Goal: Task Accomplishment & Management: Use online tool/utility

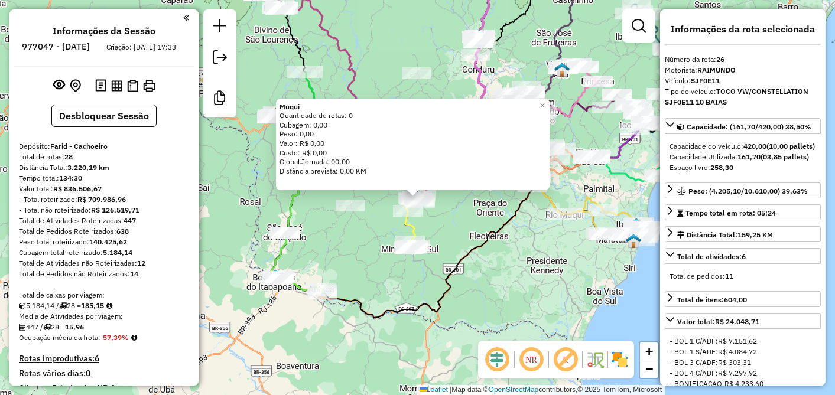
select select "**********"
drag, startPoint x: 0, startPoint y: 0, endPoint x: 481, endPoint y: 241, distance: 537.8
click at [481, 241] on icon at bounding box center [427, 222] width 210 height 191
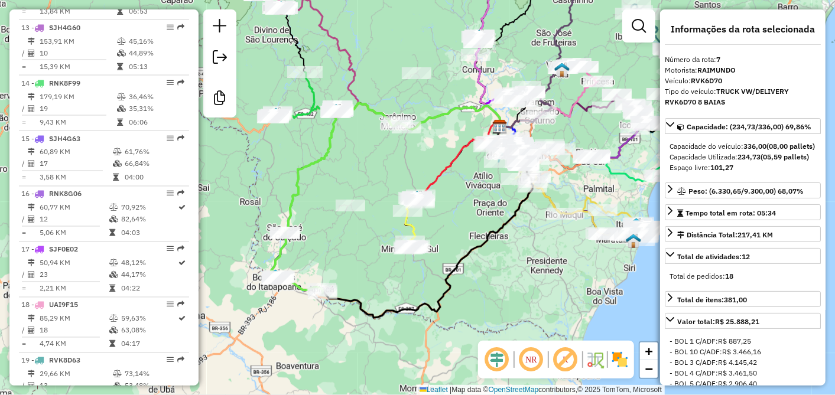
scroll to position [796, 0]
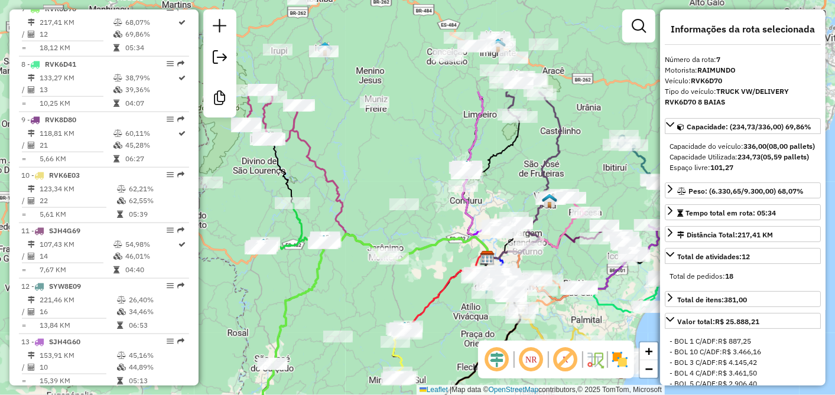
drag, startPoint x: 471, startPoint y: 226, endPoint x: 427, endPoint y: 304, distance: 89.4
click at [461, 369] on div "Janela de atendimento Grade de atendimento Capacidade Transportadoras Veículos …" at bounding box center [417, 197] width 835 height 395
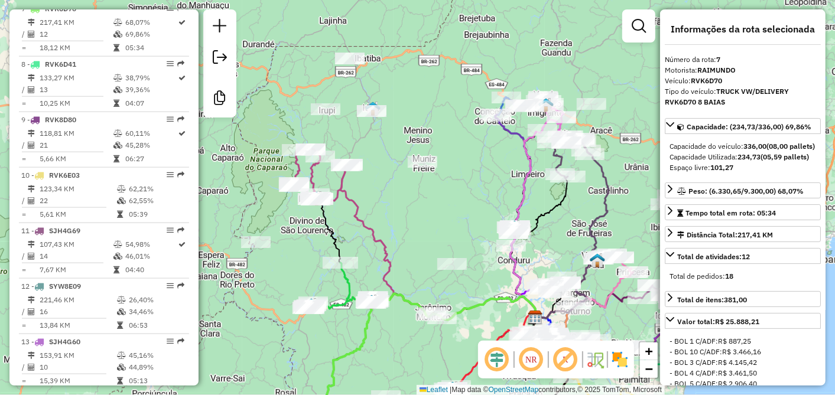
drag, startPoint x: 405, startPoint y: 216, endPoint x: 525, endPoint y: 192, distance: 122.9
click at [520, 199] on div "Janela de atendimento Grade de atendimento Capacidade Transportadoras Veículos …" at bounding box center [417, 197] width 835 height 395
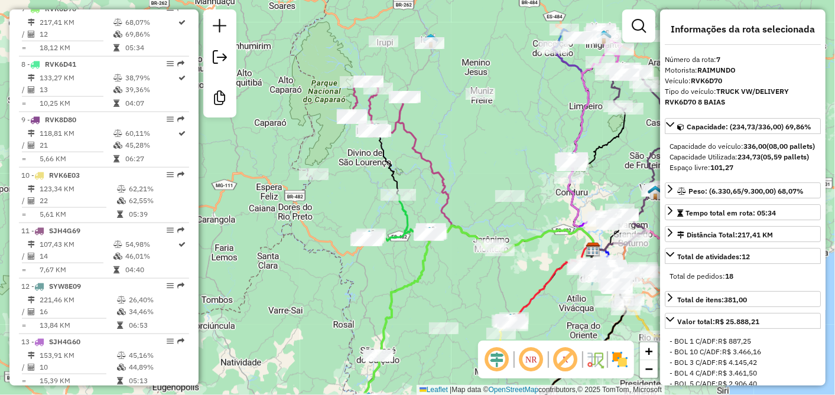
drag, startPoint x: 494, startPoint y: 130, endPoint x: 382, endPoint y: 139, distance: 112.6
click at [382, 139] on div "Janela de atendimento Grade de atendimento Capacidade Transportadoras Veículos …" at bounding box center [417, 197] width 835 height 395
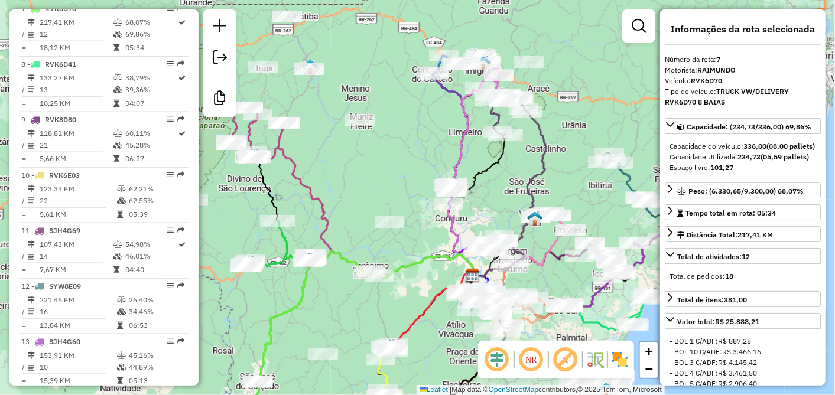
drag, startPoint x: 388, startPoint y: 187, endPoint x: 328, endPoint y: 217, distance: 66.8
click at [331, 217] on div "Janela de atendimento Grade de atendimento Capacidade Transportadoras Veículos …" at bounding box center [417, 197] width 835 height 395
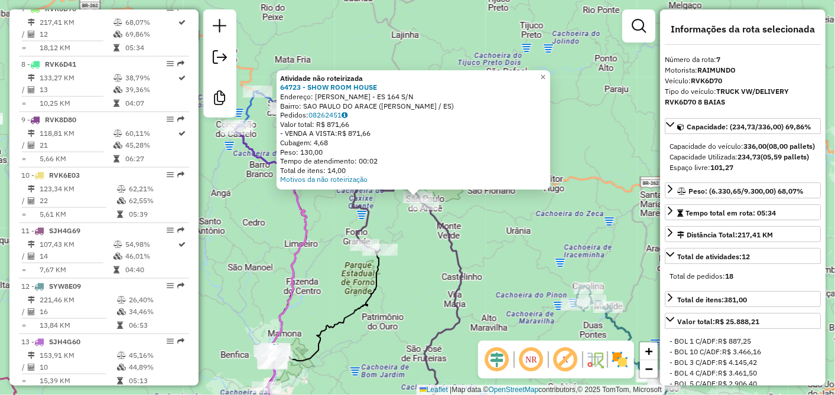
click at [427, 232] on div "Atividade não roteirizada 64723 - SHOW ROOM HOUSE Endereço: [PERSON_NAME] - ES …" at bounding box center [417, 197] width 835 height 395
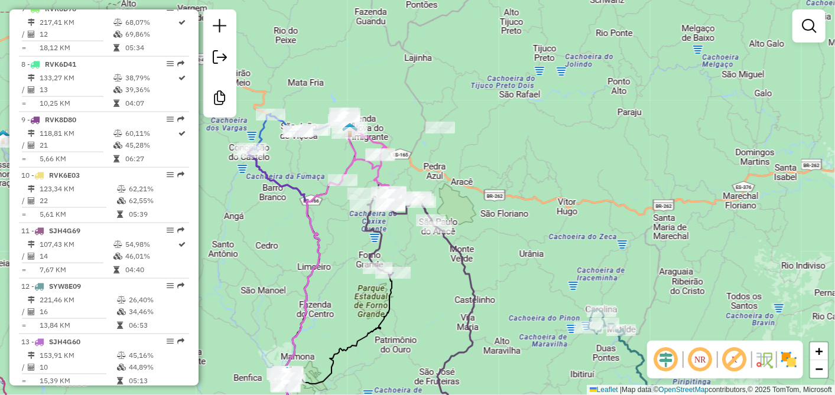
drag, startPoint x: 422, startPoint y: 233, endPoint x: 460, endPoint y: 278, distance: 59.1
click at [479, 317] on div "Janela de atendimento Grade de atendimento Capacidade Transportadoras Veículos …" at bounding box center [417, 197] width 835 height 395
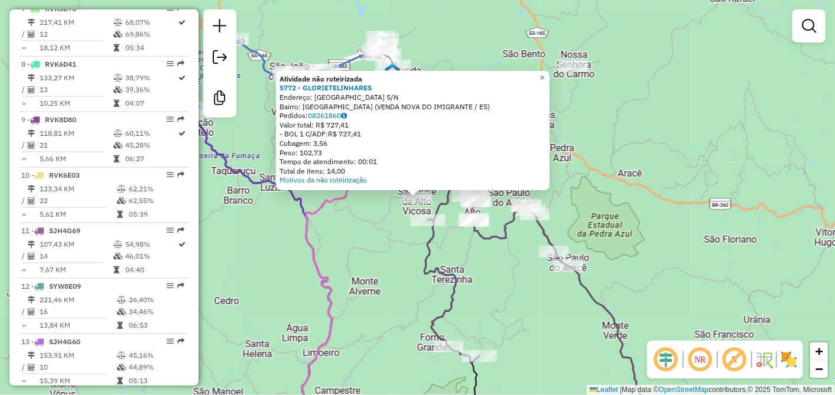
click at [352, 233] on div "Atividade não roteirizada 5772 - GLORIETELINHARES Endereço: [GEOGRAPHIC_DATA] S…" at bounding box center [417, 197] width 835 height 395
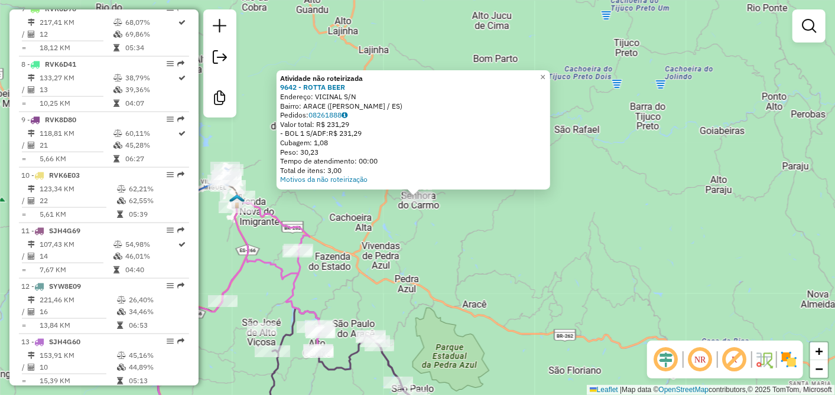
click at [424, 240] on div "Atividade não roteirizada 9642 - ROTTA BEER Endereço: VICINAL S/N Bairro: ARACE…" at bounding box center [417, 197] width 835 height 395
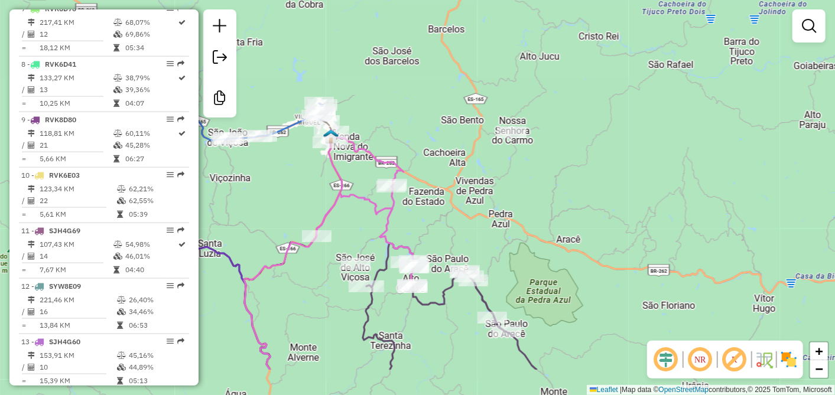
drag, startPoint x: 418, startPoint y: 249, endPoint x: 534, endPoint y: 165, distance: 142.6
click at [533, 167] on div "Janela de atendimento Grade de atendimento Capacidade Transportadoras Veículos …" at bounding box center [417, 197] width 835 height 395
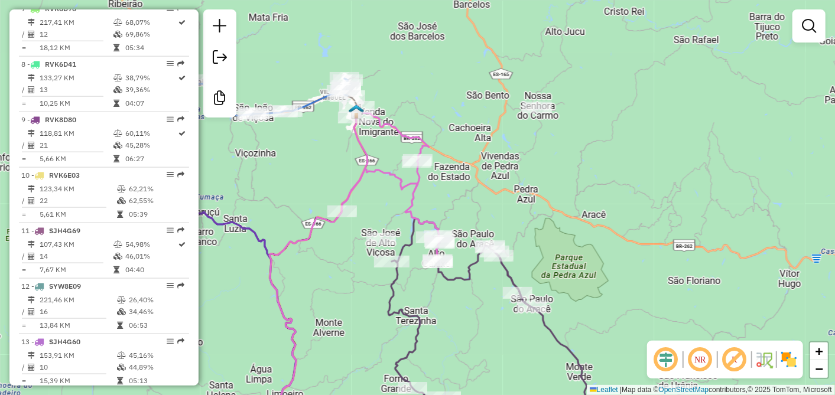
drag, startPoint x: 468, startPoint y: 198, endPoint x: 510, endPoint y: 140, distance: 72.0
click at [510, 141] on div "Janela de atendimento Grade de atendimento Capacidade Transportadoras Veículos …" at bounding box center [417, 197] width 835 height 395
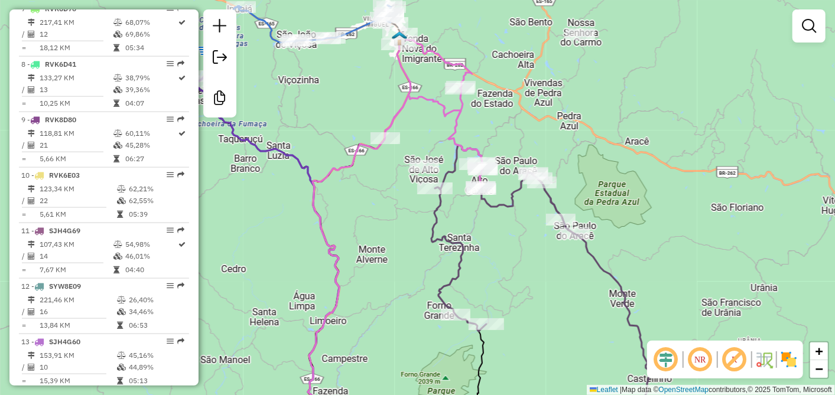
drag, startPoint x: 365, startPoint y: 260, endPoint x: 414, endPoint y: 170, distance: 103.3
click at [394, 197] on div "Janela de atendimento Grade de atendimento Capacidade Transportadoras Veículos …" at bounding box center [417, 197] width 835 height 395
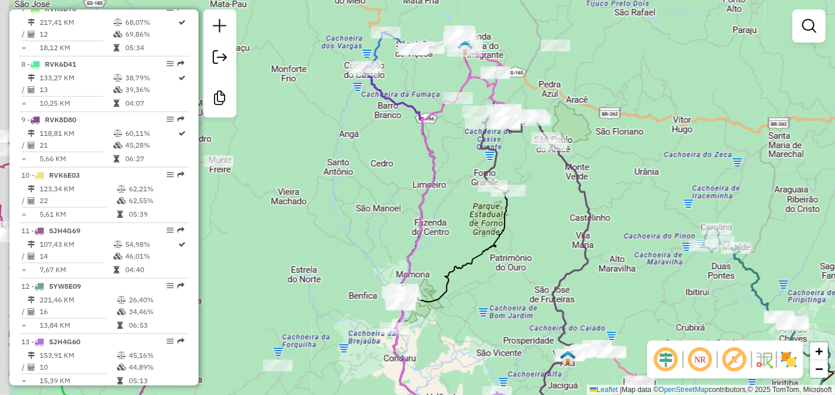
drag, startPoint x: 336, startPoint y: 227, endPoint x: 499, endPoint y: 142, distance: 183.9
click at [474, 157] on div "Janela de atendimento Grade de atendimento Capacidade Transportadoras Veículos …" at bounding box center [417, 197] width 835 height 395
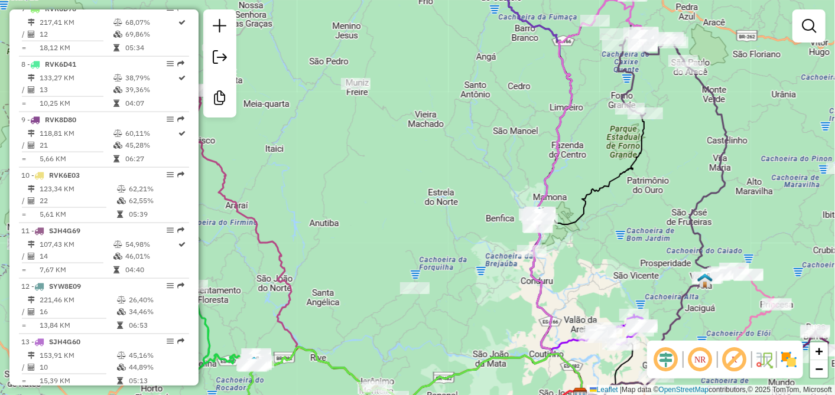
drag, startPoint x: 426, startPoint y: 193, endPoint x: 450, endPoint y: 162, distance: 39.1
click at [432, 187] on div "Janela de atendimento Grade de atendimento Capacidade Transportadoras Veículos …" at bounding box center [417, 197] width 835 height 395
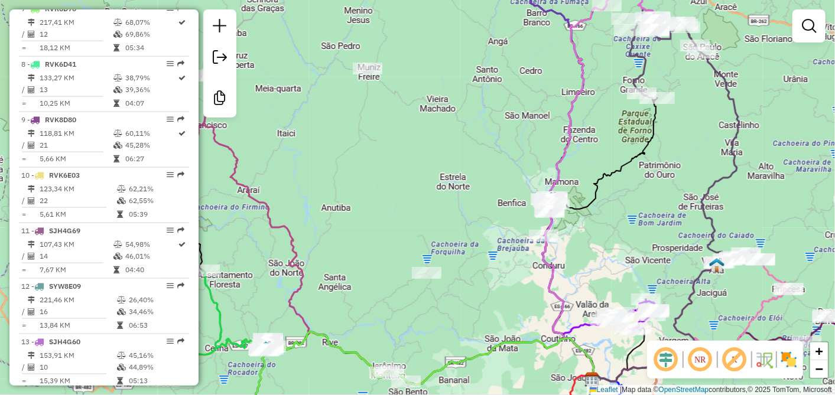
click at [431, 284] on div "Janela de atendimento Grade de atendimento Capacidade Transportadoras Veículos …" at bounding box center [417, 197] width 835 height 395
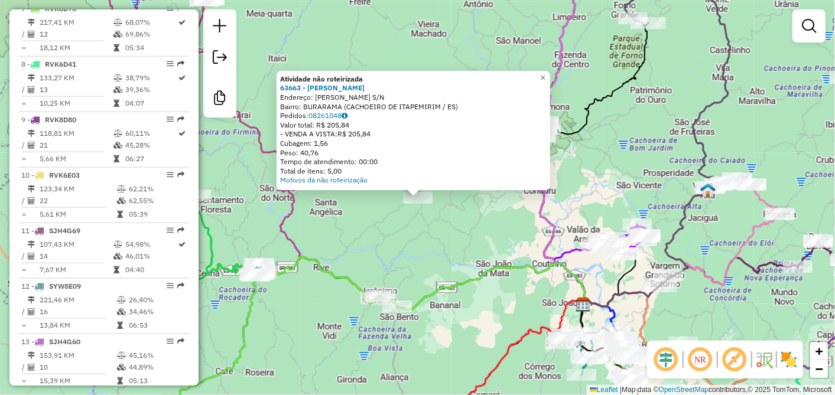
click at [390, 235] on div "Atividade não roteirizada 63663 - [PERSON_NAME] Endereço: [PERSON_NAME] S/N Bai…" at bounding box center [417, 197] width 835 height 395
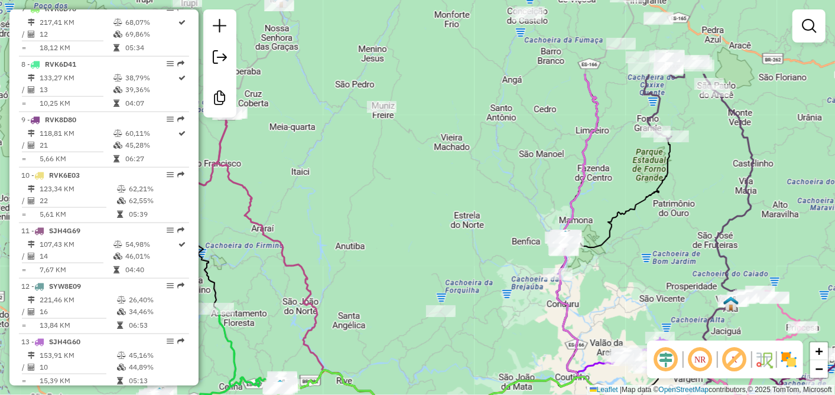
drag, startPoint x: 386, startPoint y: 72, endPoint x: 415, endPoint y: 246, distance: 176.0
click at [415, 246] on div "Janela de atendimento Grade de atendimento Capacidade Transportadoras Veículos …" at bounding box center [417, 197] width 835 height 395
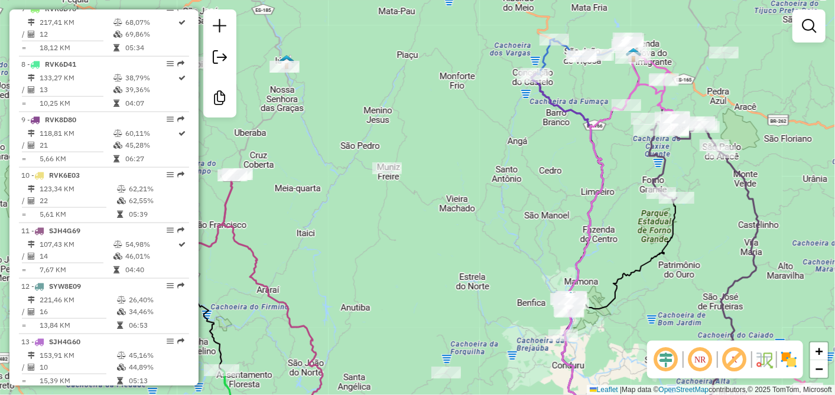
click at [390, 162] on div "Janela de atendimento Grade de atendimento Capacidade Transportadoras Veículos …" at bounding box center [417, 197] width 835 height 395
drag, startPoint x: 315, startPoint y: 134, endPoint x: 377, endPoint y: 184, distance: 79.0
click at [374, 184] on div "Janela de atendimento Grade de atendimento Capacidade Transportadoras Veículos …" at bounding box center [417, 197] width 835 height 395
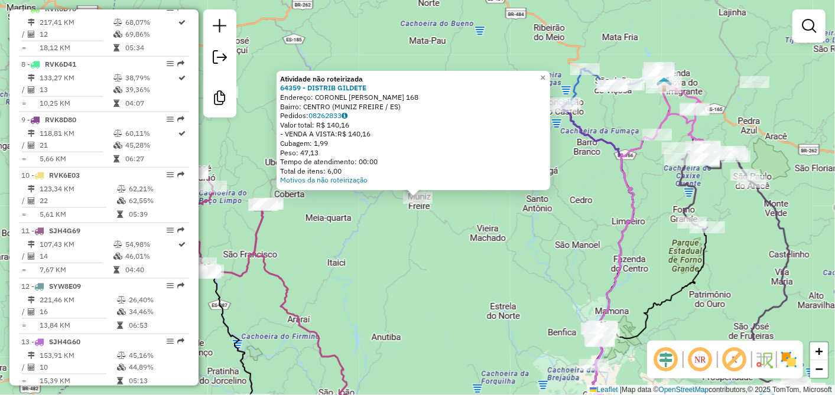
click at [354, 220] on div "Atividade não roteirizada 64359 - DISTRIB GILDETE Endereço: CORONEL [PERSON_NAM…" at bounding box center [417, 197] width 835 height 395
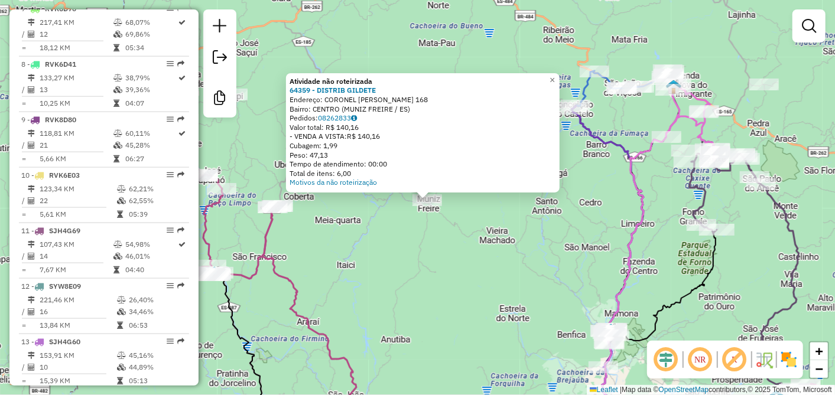
drag, startPoint x: 351, startPoint y: 210, endPoint x: 393, endPoint y: 239, distance: 51.1
click at [393, 238] on div "Atividade não roteirizada 64359 - DISTRIB GILDETE Endereço: CORONEL [PERSON_NAM…" at bounding box center [417, 197] width 835 height 395
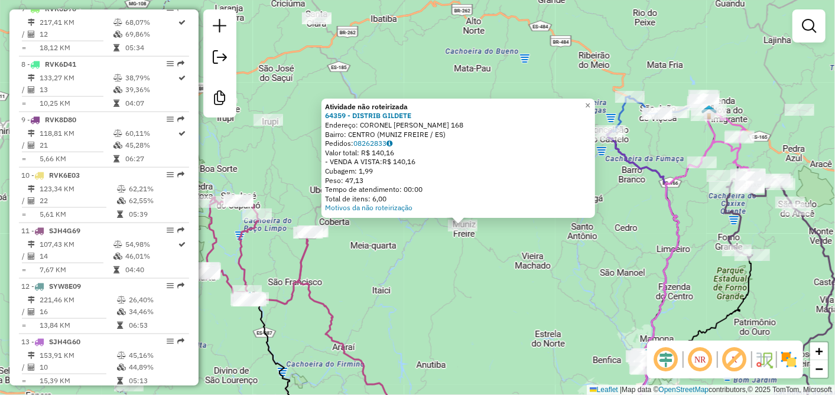
click at [394, 239] on div "Atividade não roteirizada 64359 - DISTRIB GILDETE Endereço: CORONEL [PERSON_NAM…" at bounding box center [417, 197] width 835 height 395
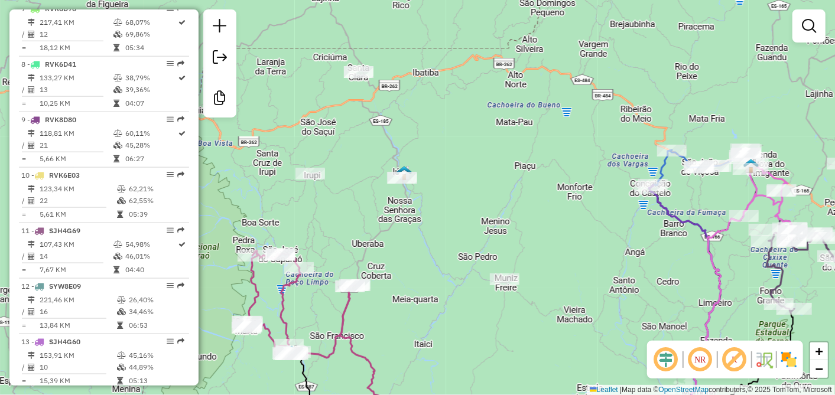
drag, startPoint x: 386, startPoint y: 224, endPoint x: 423, endPoint y: 246, distance: 43.2
click at [436, 298] on div "Janela de atendimento Grade de atendimento Capacidade Transportadoras Veículos …" at bounding box center [417, 197] width 835 height 395
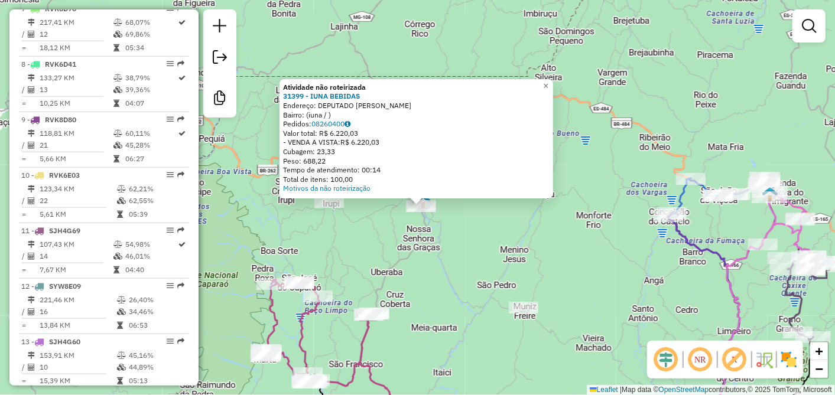
drag, startPoint x: 429, startPoint y: 224, endPoint x: 452, endPoint y: 291, distance: 71.2
click at [452, 291] on div "Atividade não roteirizada 31399 - IUNA BEBIDAS Endereço: DEPUTADO [PERSON_NAME]…" at bounding box center [417, 197] width 835 height 395
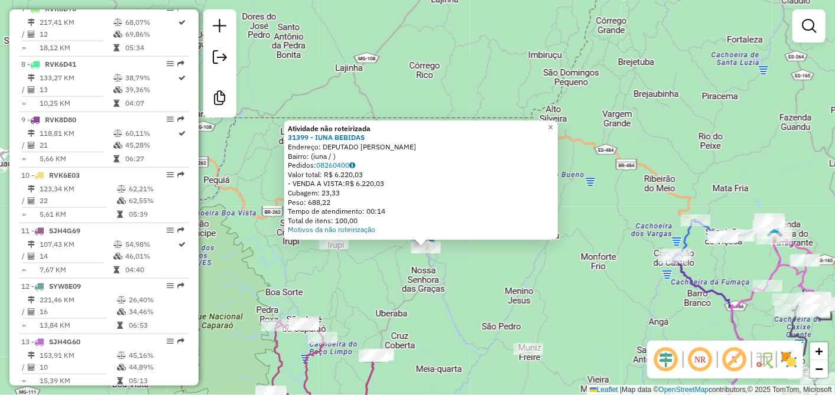
click at [489, 292] on div "Atividade não roteirizada 31399 - IUNA BEBIDAS Endereço: DEPUTADO [PERSON_NAME]…" at bounding box center [417, 197] width 835 height 395
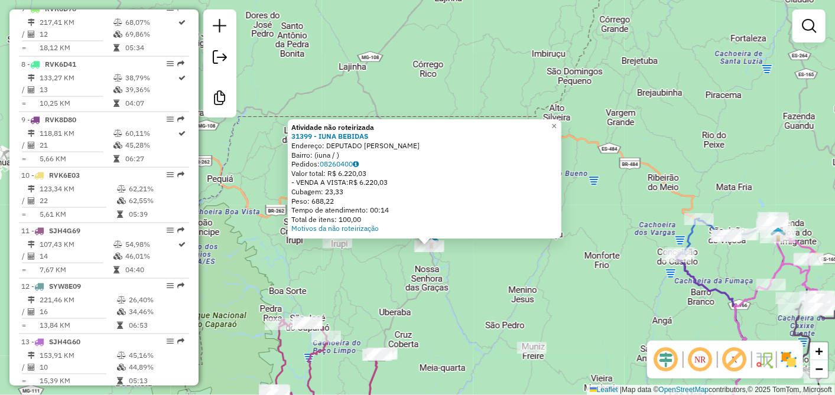
click at [486, 293] on div "Atividade não roteirizada 31399 - IUNA BEBIDAS Endereço: DEPUTADO [PERSON_NAME]…" at bounding box center [417, 197] width 835 height 395
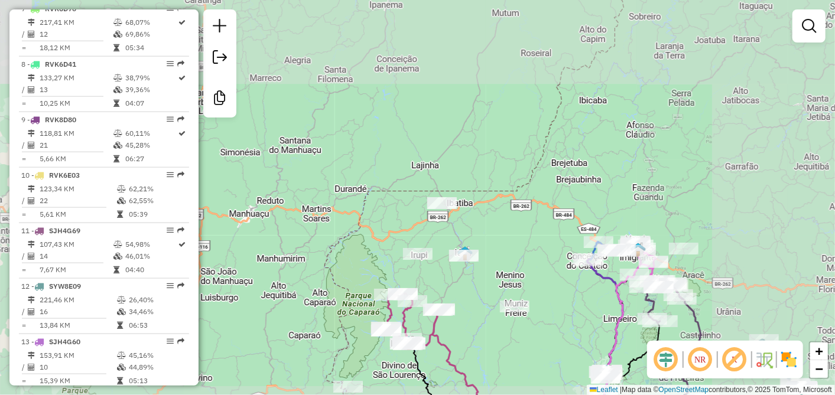
drag, startPoint x: 480, startPoint y: 335, endPoint x: 467, endPoint y: 203, distance: 133.5
click at [476, 263] on div "Janela de atendimento Grade de atendimento Capacidade Transportadoras Veículos …" at bounding box center [417, 197] width 835 height 395
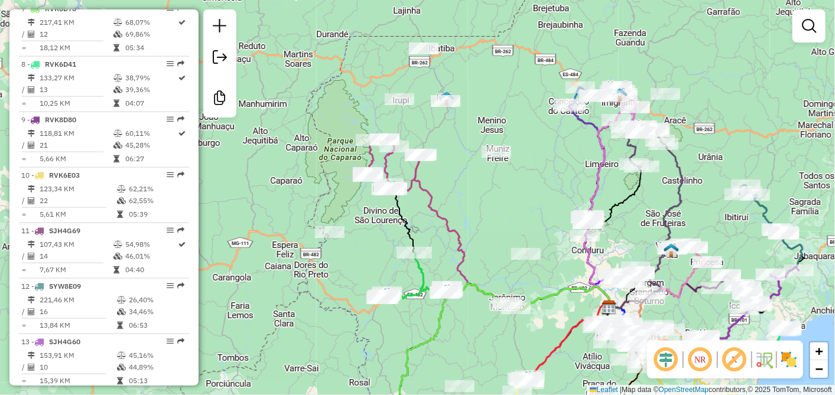
drag, startPoint x: 428, startPoint y: 217, endPoint x: 405, endPoint y: 179, distance: 44.6
click at [412, 187] on div "Janela de atendimento Grade de atendimento Capacidade Transportadoras Veículos …" at bounding box center [417, 197] width 835 height 395
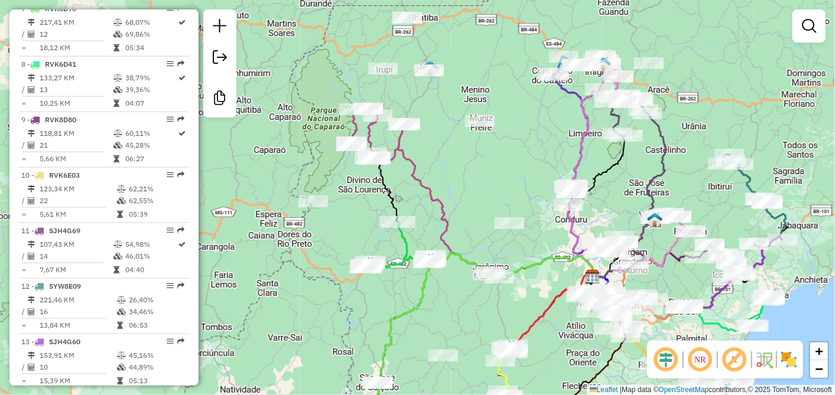
drag, startPoint x: 418, startPoint y: 330, endPoint x: 372, endPoint y: 248, distance: 94.4
click at [374, 256] on div "Janela de atendimento Grade de atendimento Capacidade Transportadoras Veículos …" at bounding box center [417, 197] width 835 height 395
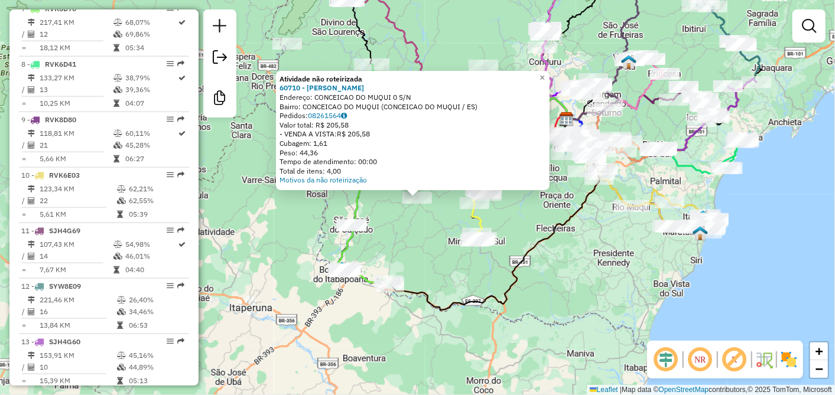
click at [416, 227] on div "Atividade não roteirizada 60710 - ALEQUES PINHEIRO Endereço: CONCEICAO DO MUQUI…" at bounding box center [417, 197] width 835 height 395
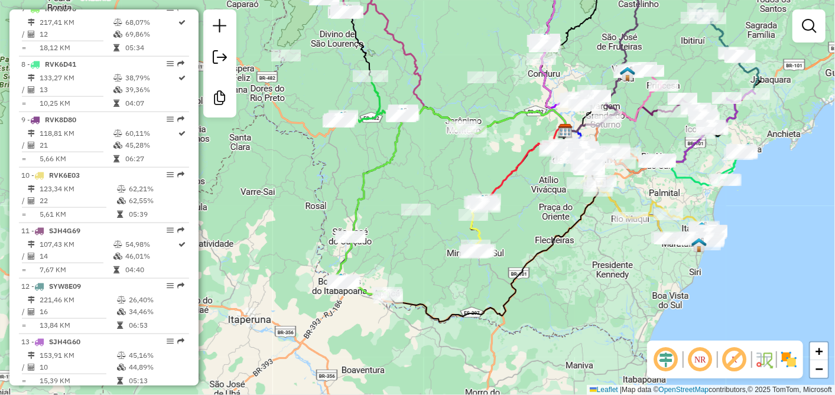
drag, startPoint x: 418, startPoint y: 250, endPoint x: 395, endPoint y: 188, distance: 66.7
click at [398, 196] on div "Janela de atendimento Grade de atendimento Capacidade Transportadoras Veículos …" at bounding box center [417, 197] width 835 height 395
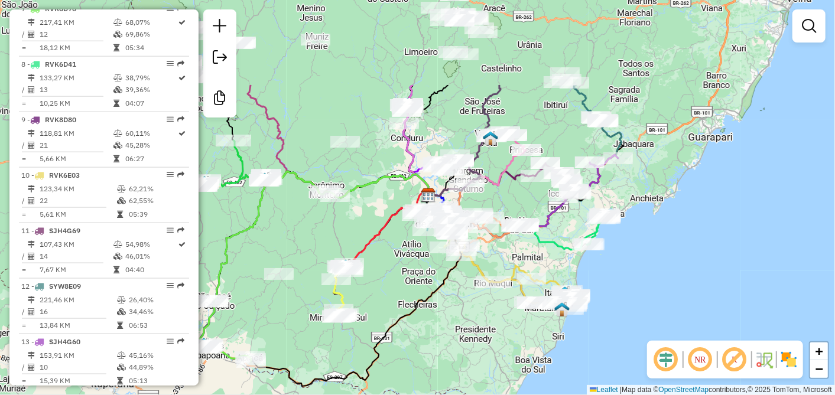
drag, startPoint x: 575, startPoint y: 224, endPoint x: 473, endPoint y: 344, distance: 157.9
click at [473, 344] on div "Janela de atendimento Grade de atendimento Capacidade Transportadoras Veículos …" at bounding box center [417, 197] width 835 height 395
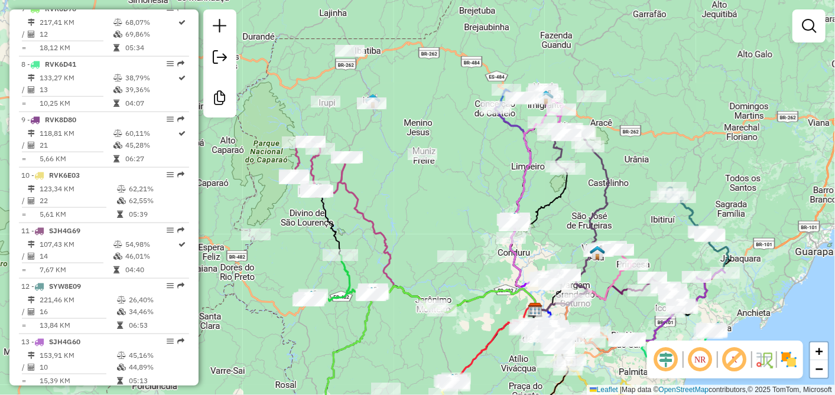
drag, startPoint x: 628, startPoint y: 60, endPoint x: 737, endPoint y: 154, distance: 143.7
click at [737, 154] on div "Janela de atendimento Grade de atendimento Capacidade Transportadoras Veículos …" at bounding box center [417, 197] width 835 height 395
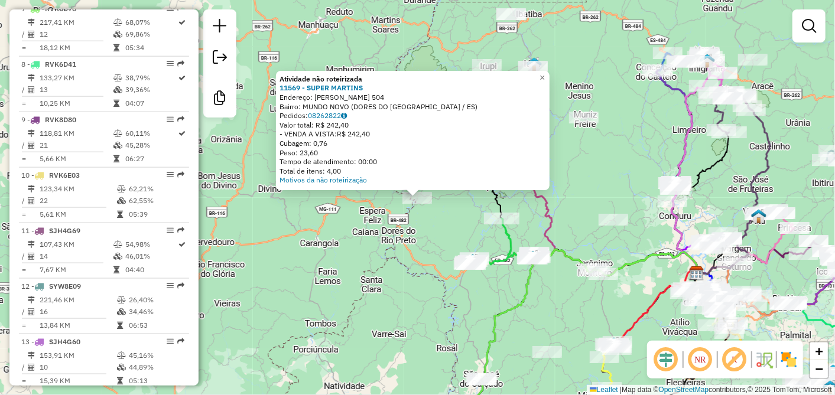
click at [437, 223] on div "Atividade não roteirizada 11569 - SUPER MARTINS Endereço: [PERSON_NAME] 504 Bai…" at bounding box center [417, 197] width 835 height 395
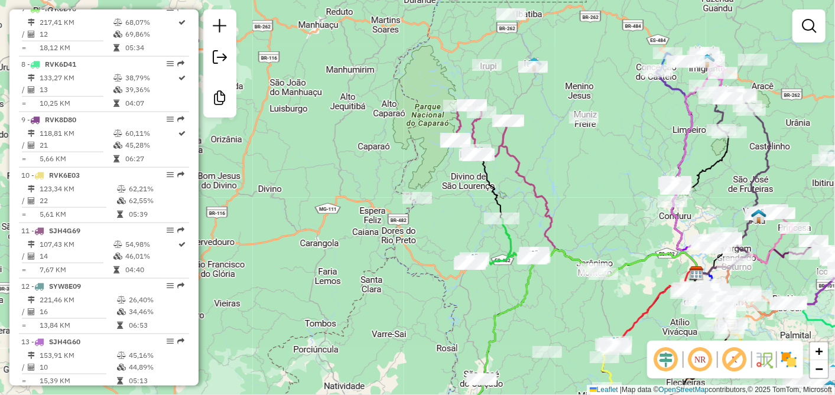
drag, startPoint x: 405, startPoint y: 225, endPoint x: 463, endPoint y: 263, distance: 70.0
click at [462, 263] on div "Janela de atendimento Grade de atendimento Capacidade Transportadoras Veículos …" at bounding box center [417, 197] width 835 height 395
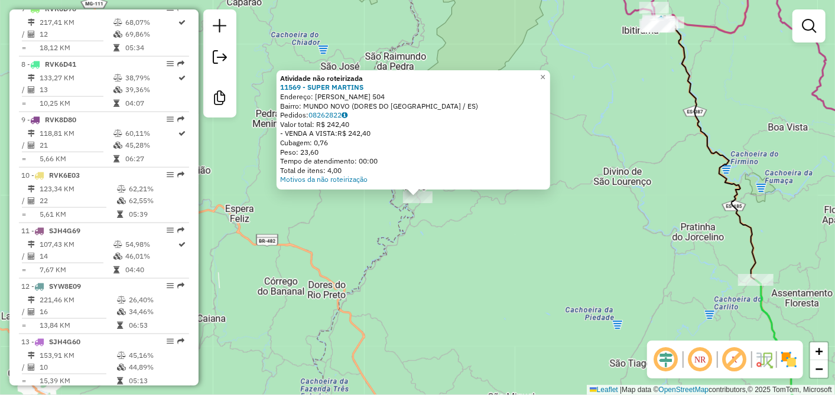
click at [442, 226] on div "Atividade não roteirizada 11569 - SUPER MARTINS Endereço: [PERSON_NAME] 504 Bai…" at bounding box center [417, 197] width 835 height 395
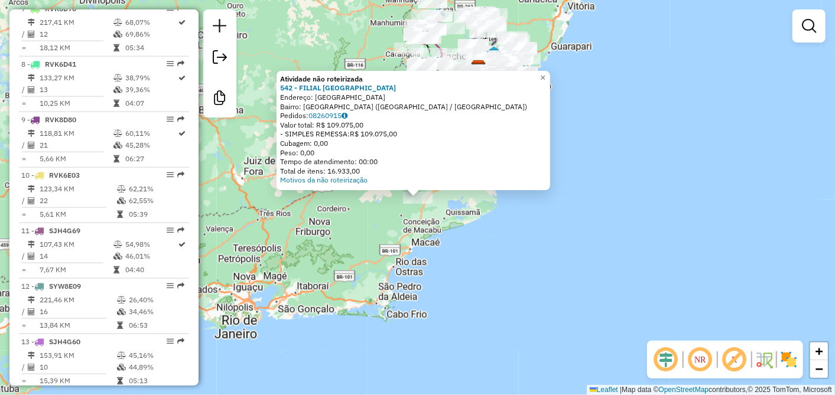
click at [356, 236] on div "Atividade não roteirizada 542 - FILIAL NOVA RIO Endereço: [GEOGRAPHIC_DATA] Bai…" at bounding box center [417, 197] width 835 height 395
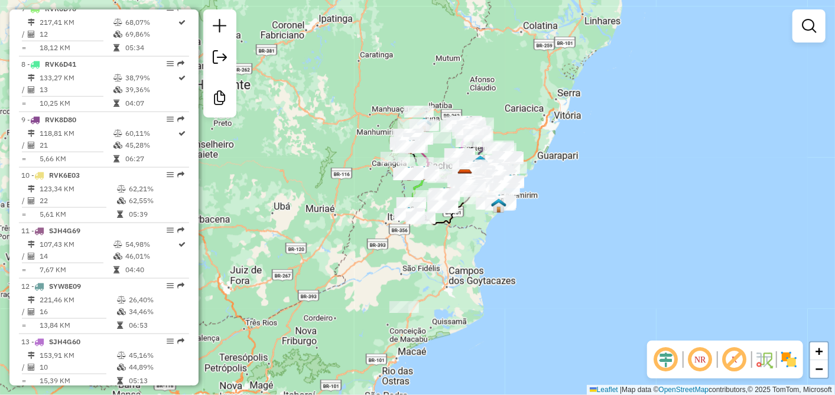
drag, startPoint x: 449, startPoint y: 164, endPoint x: 435, endPoint y: 274, distance: 110.7
click at [435, 274] on div "Janela de atendimento Grade de atendimento Capacidade Transportadoras Veículos …" at bounding box center [417, 197] width 835 height 395
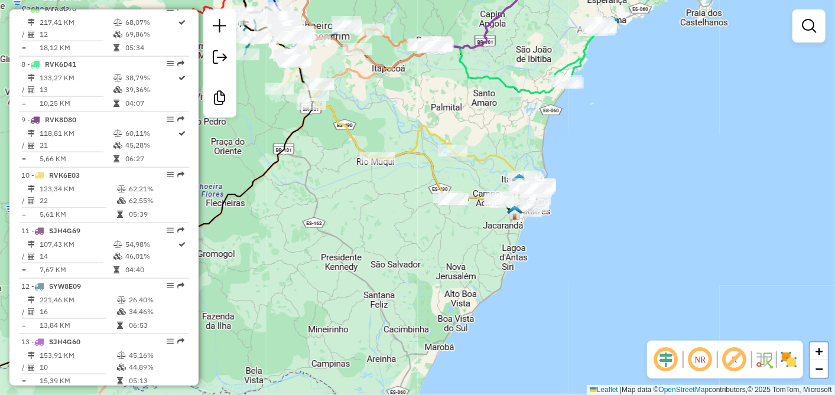
click at [389, 235] on div "Janela de atendimento Grade de atendimento Capacidade Transportadoras Veículos …" at bounding box center [417, 197] width 835 height 395
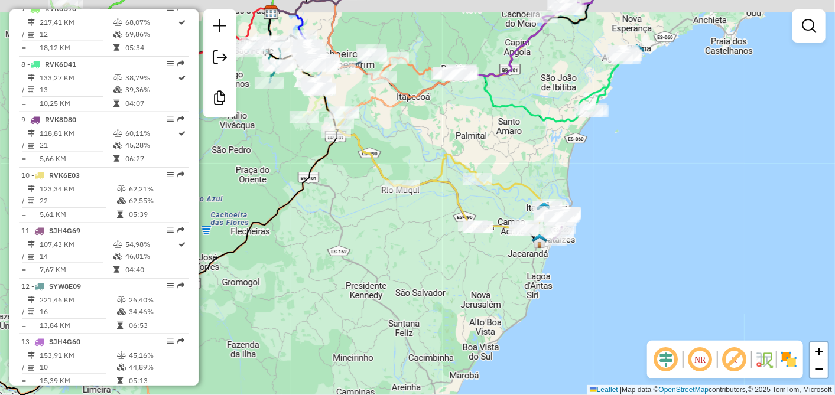
drag, startPoint x: 389, startPoint y: 235, endPoint x: 422, endPoint y: 267, distance: 45.5
click at [422, 267] on div "Janela de atendimento Grade de atendimento Capacidade Transportadoras Veículos …" at bounding box center [417, 197] width 835 height 395
